Goal: Navigation & Orientation: Understand site structure

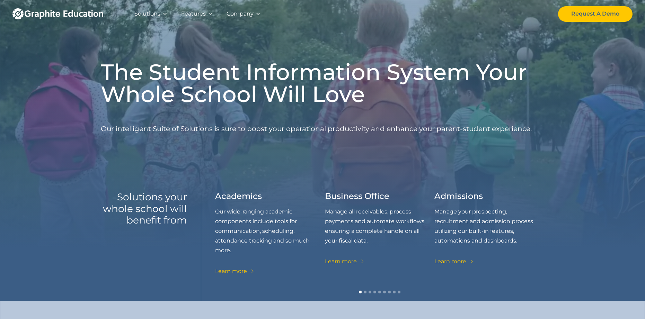
click at [257, 12] on div at bounding box center [258, 13] width 5 height 5
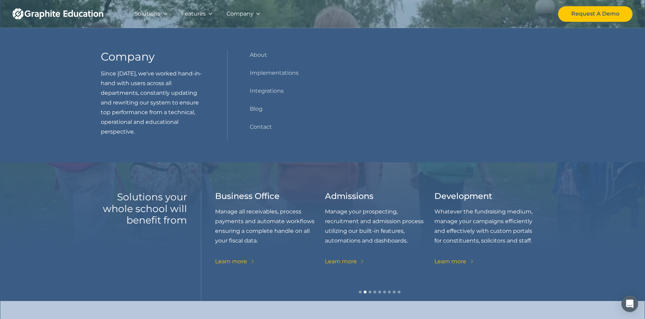
click at [257, 12] on div at bounding box center [258, 13] width 5 height 5
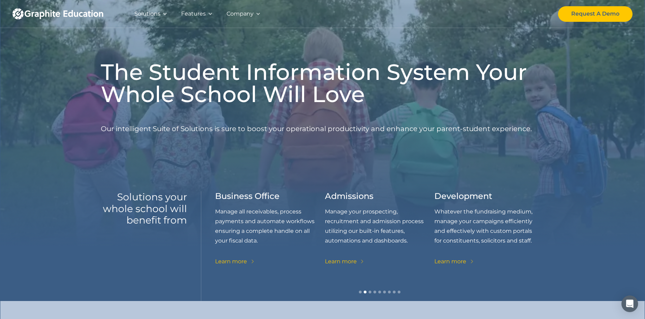
click at [211, 14] on div at bounding box center [210, 13] width 5 height 5
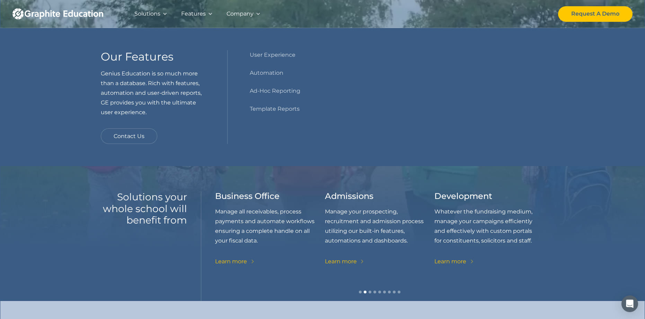
click at [211, 14] on div at bounding box center [210, 13] width 5 height 5
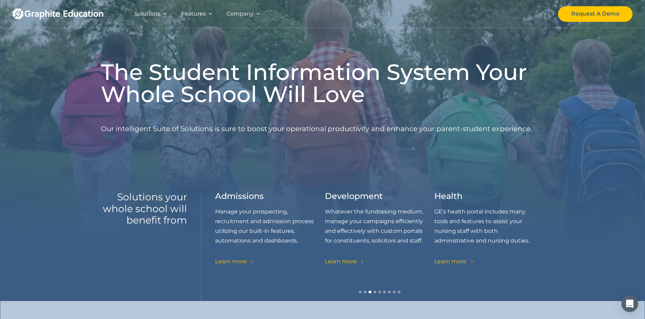
click at [165, 14] on div at bounding box center [164, 13] width 5 height 5
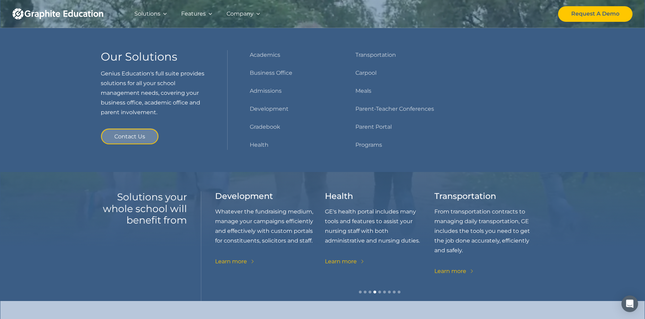
click at [165, 14] on div at bounding box center [164, 13] width 5 height 5
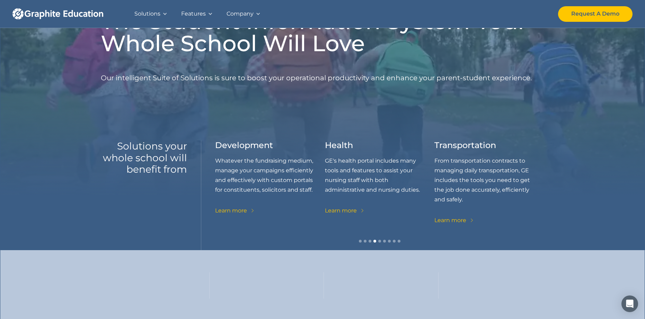
scroll to position [52, 0]
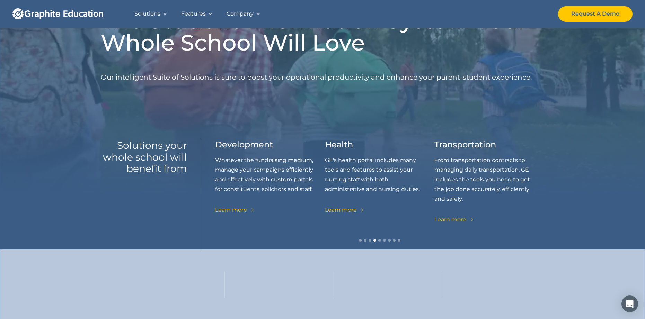
click at [379, 242] on div "carousel" at bounding box center [379, 243] width 329 height 14
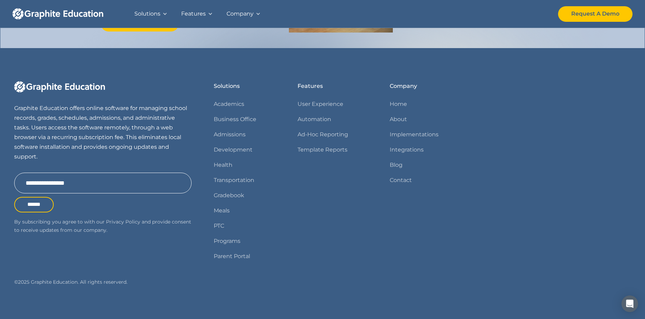
scroll to position [0, 0]
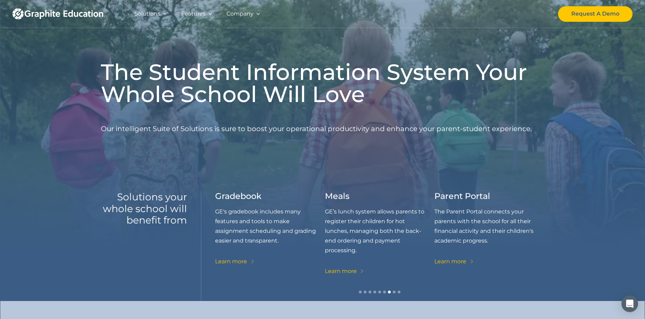
click at [162, 14] on div at bounding box center [164, 13] width 5 height 5
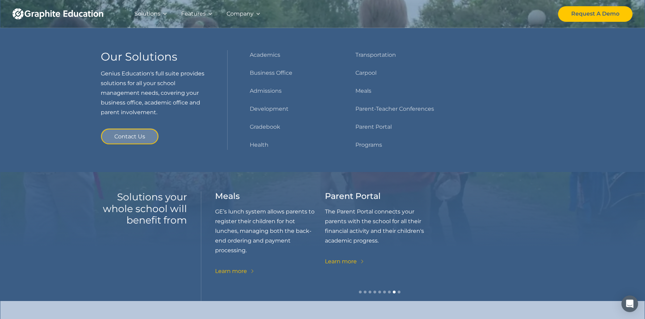
click at [165, 16] on div at bounding box center [164, 13] width 5 height 5
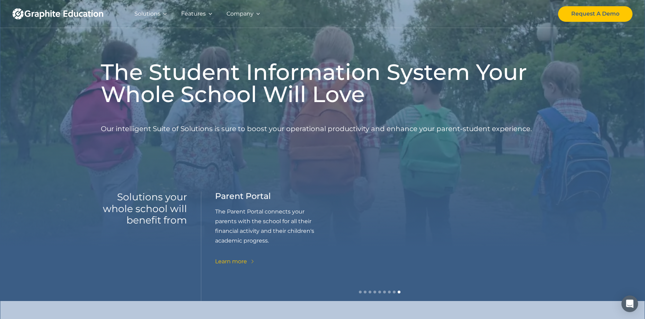
click at [256, 15] on div at bounding box center [258, 13] width 5 height 5
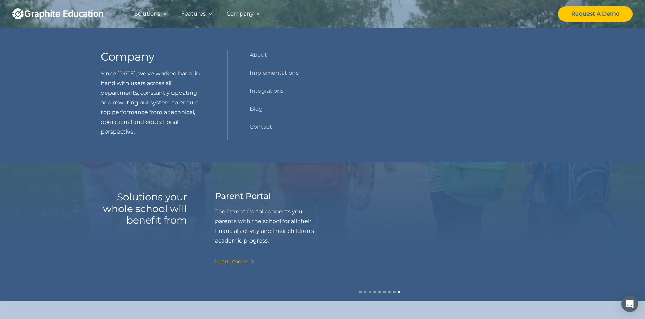
click at [498, 214] on div "Academics Our wide-ranging academic components include tools for communication,…" at bounding box center [379, 247] width 329 height 110
